Goal: Check status: Check status

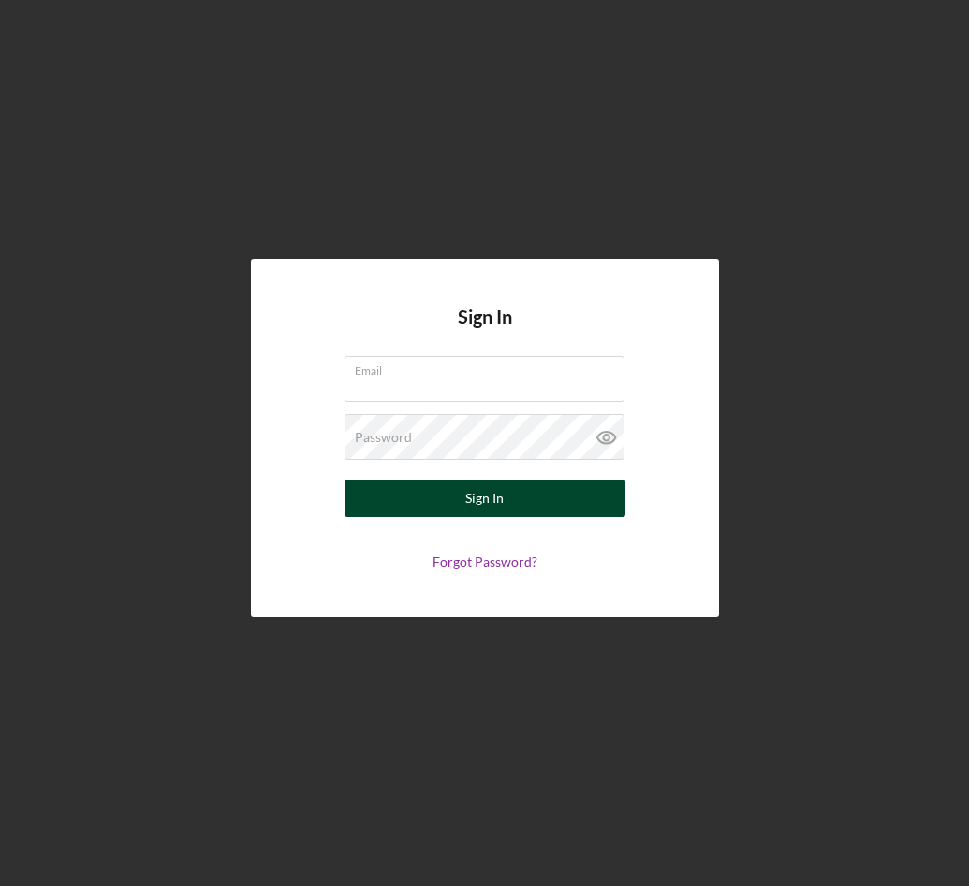
type input "[EMAIL_ADDRESS][DOMAIN_NAME]"
click at [471, 500] on div "Sign In" at bounding box center [484, 498] width 38 height 37
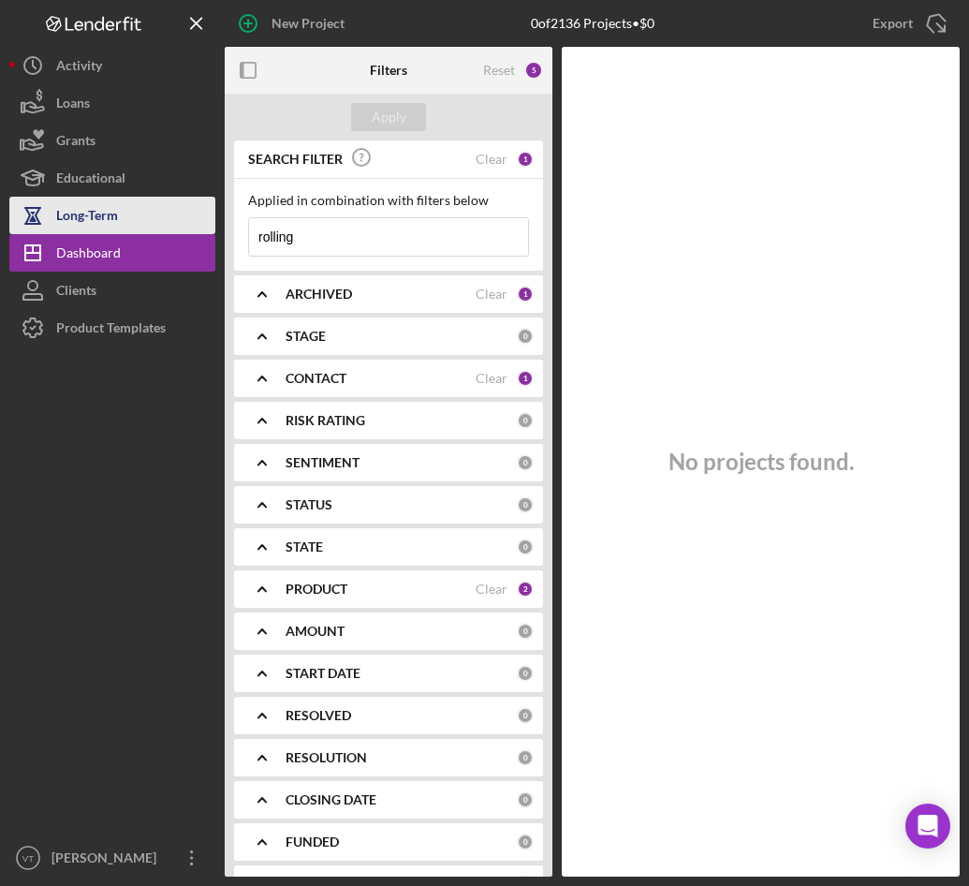
drag, startPoint x: 326, startPoint y: 243, endPoint x: 210, endPoint y: 232, distance: 116.6
click at [211, 232] on div "New Project 0 of 2136 Projects • $0 rolling Export Icon/Export Filters Reset 5 …" at bounding box center [484, 438] width 951 height 877
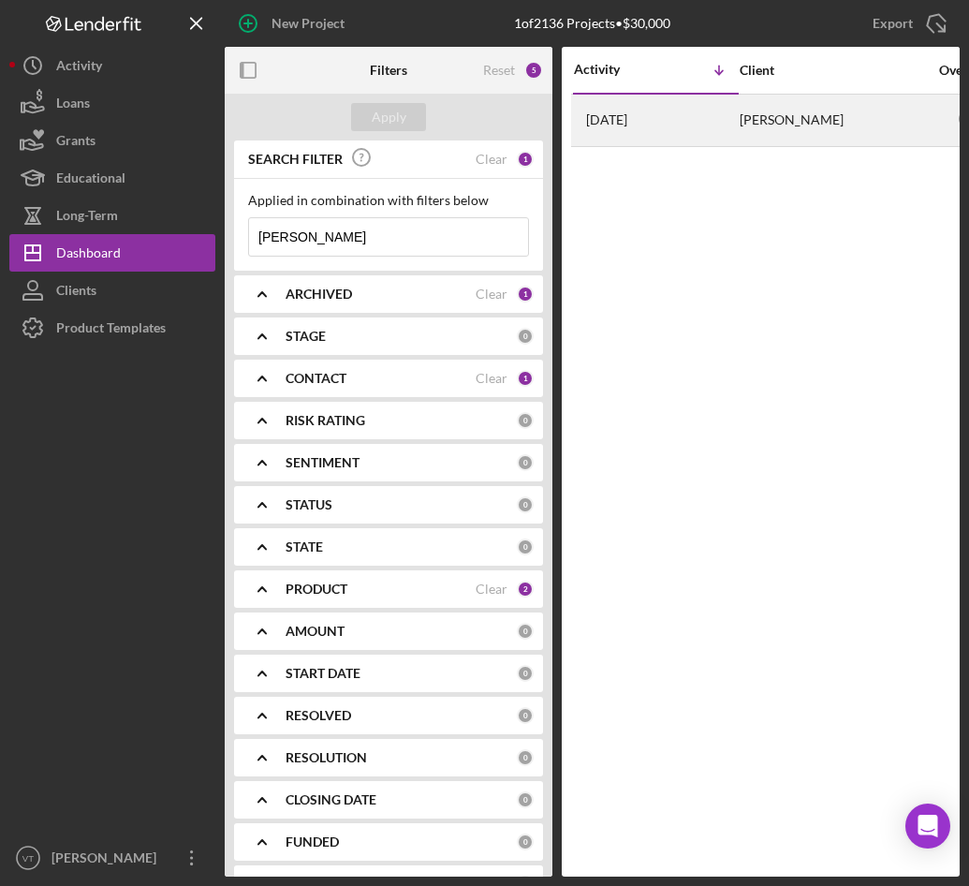
type input "[PERSON_NAME]"
click at [754, 125] on div "[PERSON_NAME]" at bounding box center [833, 121] width 187 height 50
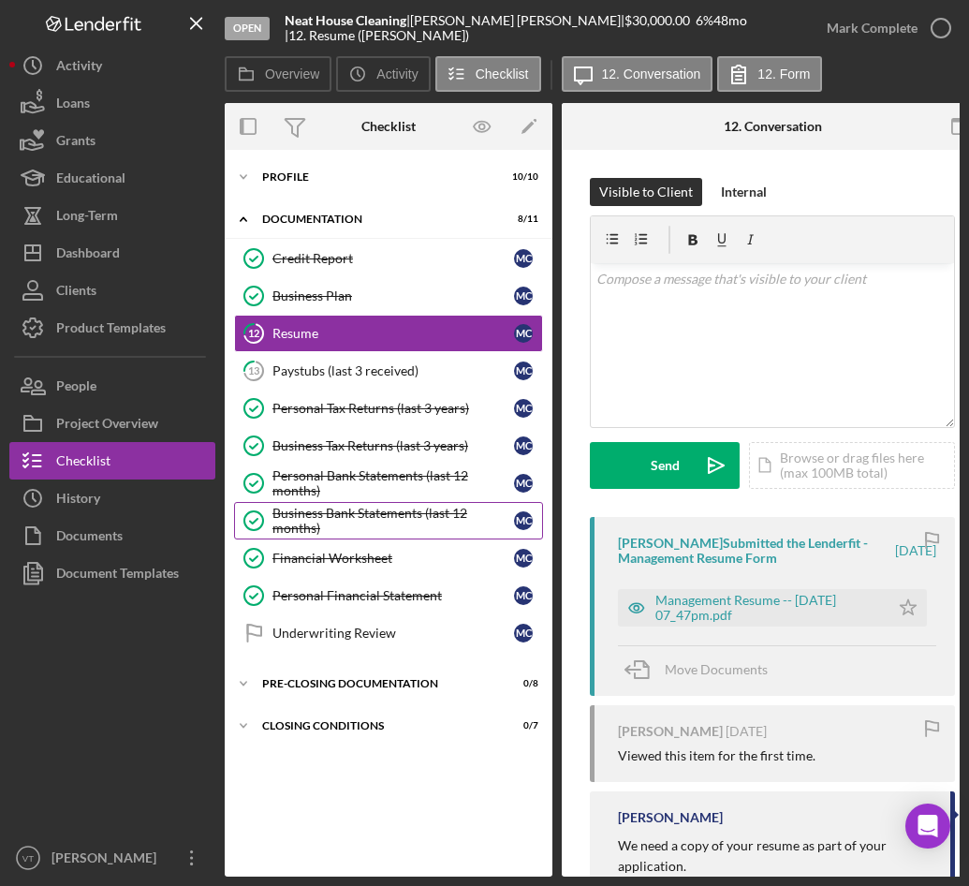
click at [266, 525] on icon "Business Bank Statements (last 12 months)" at bounding box center [253, 520] width 47 height 47
